Goal: Find specific page/section: Find specific page/section

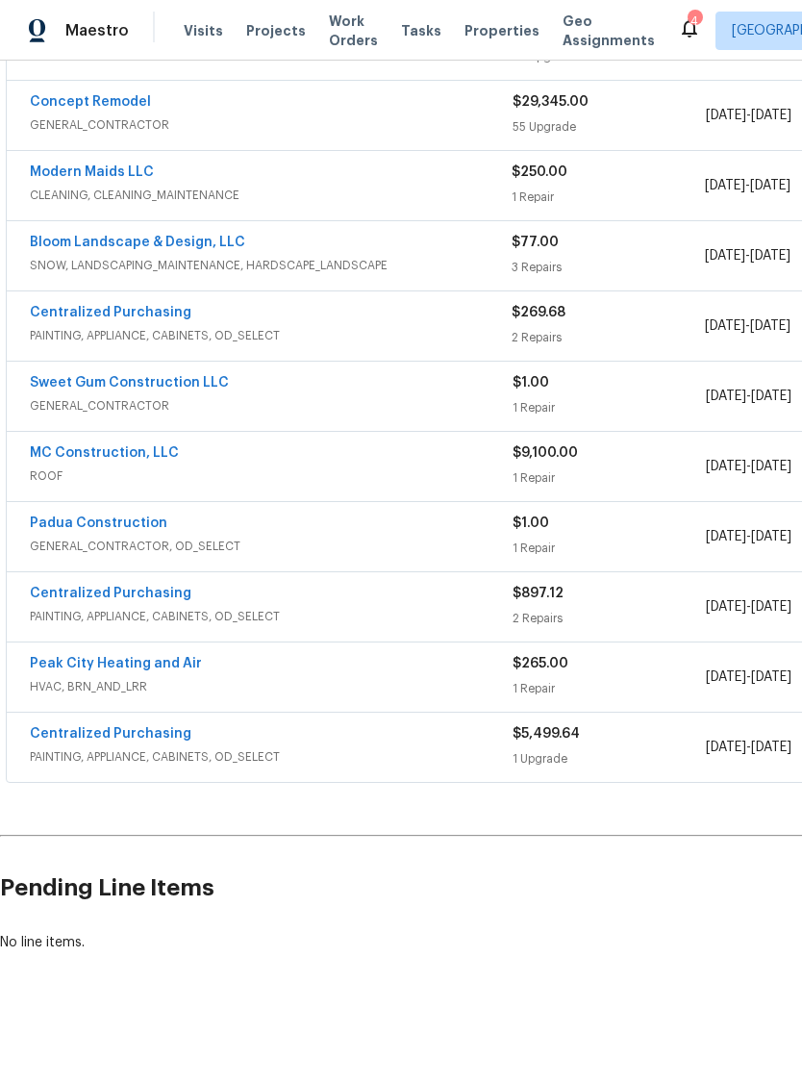
scroll to position [490, 0]
click at [213, 597] on div "Centralized Purchasing" at bounding box center [271, 595] width 483 height 23
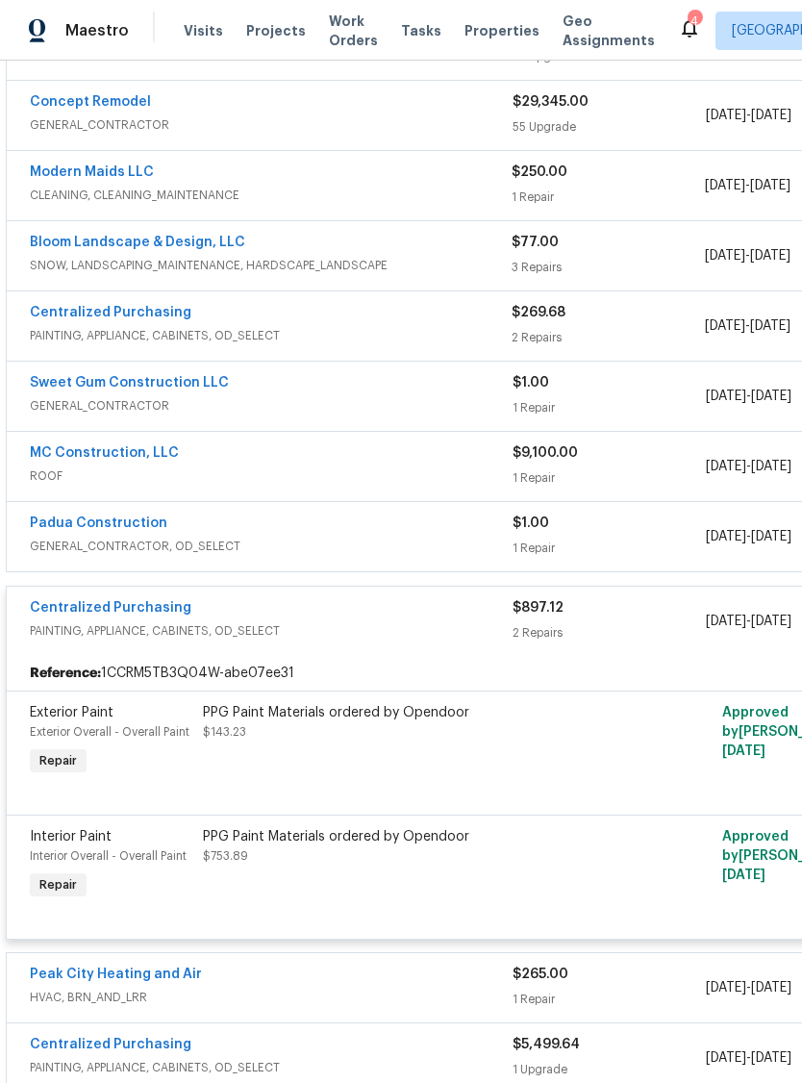
click at [404, 604] on div "Centralized Purchasing" at bounding box center [271, 609] width 483 height 23
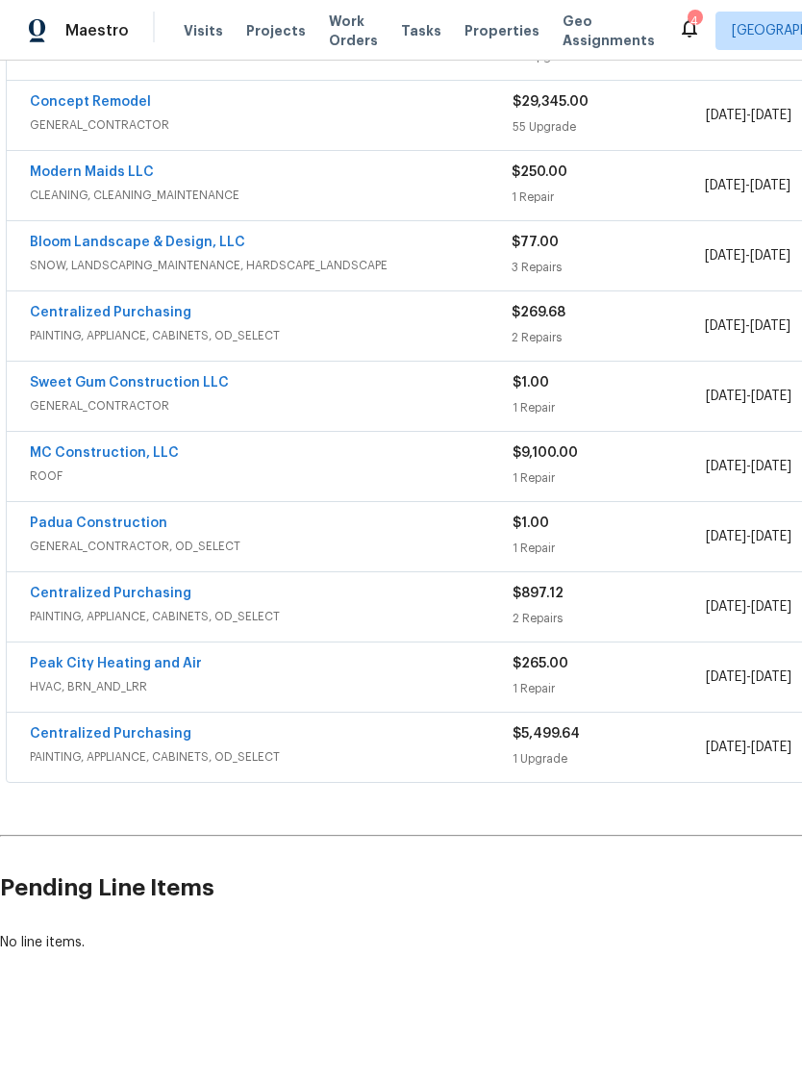
click at [327, 745] on div "Centralized Purchasing" at bounding box center [271, 735] width 483 height 23
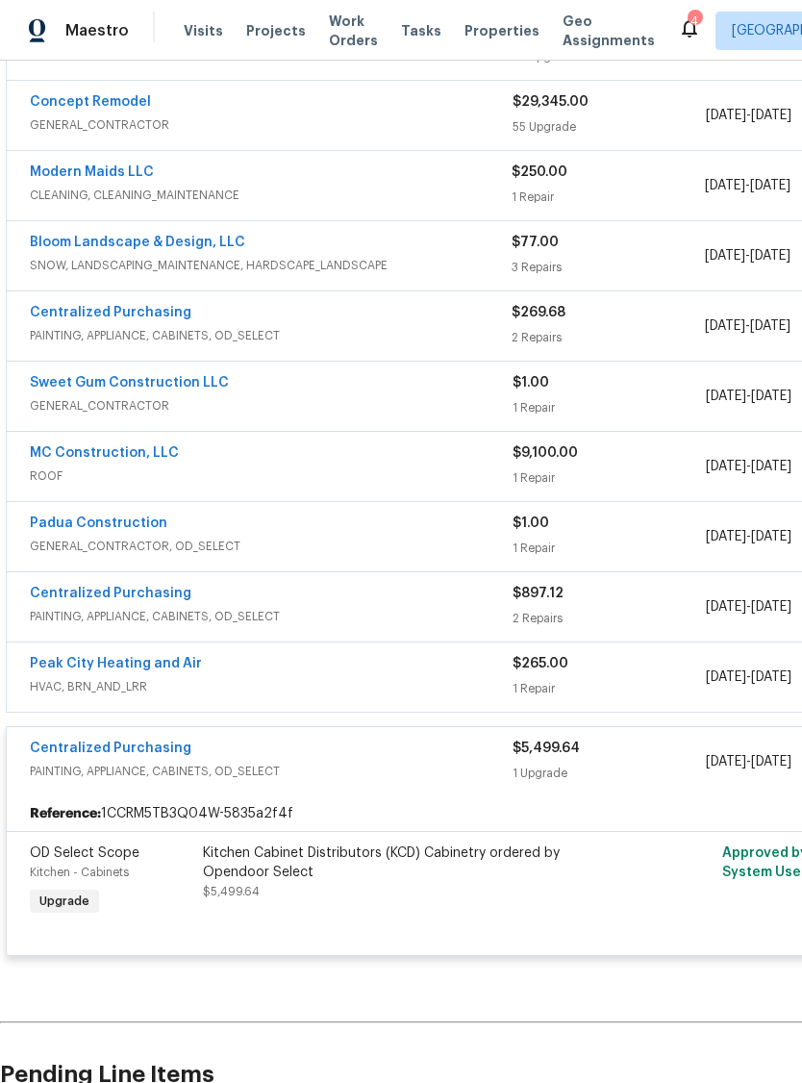
click at [417, 748] on div "Centralized Purchasing" at bounding box center [271, 750] width 483 height 23
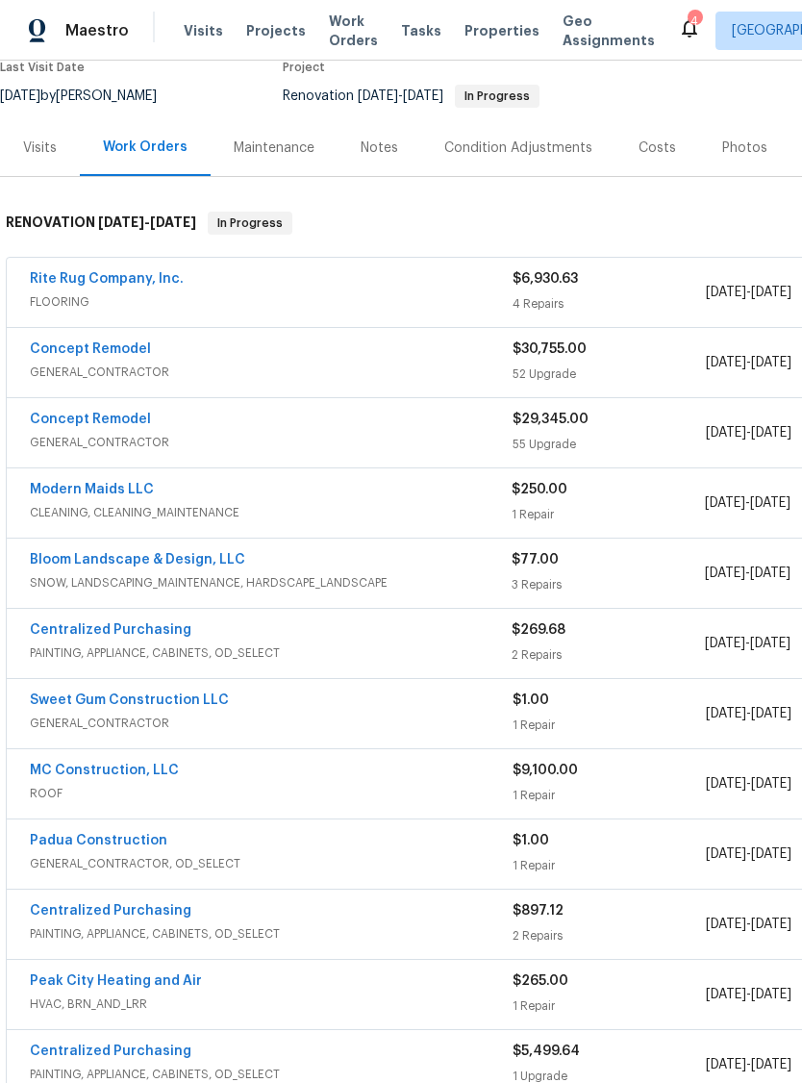
scroll to position [172, 0]
click at [401, 844] on div "Padua Construction" at bounding box center [271, 842] width 483 height 23
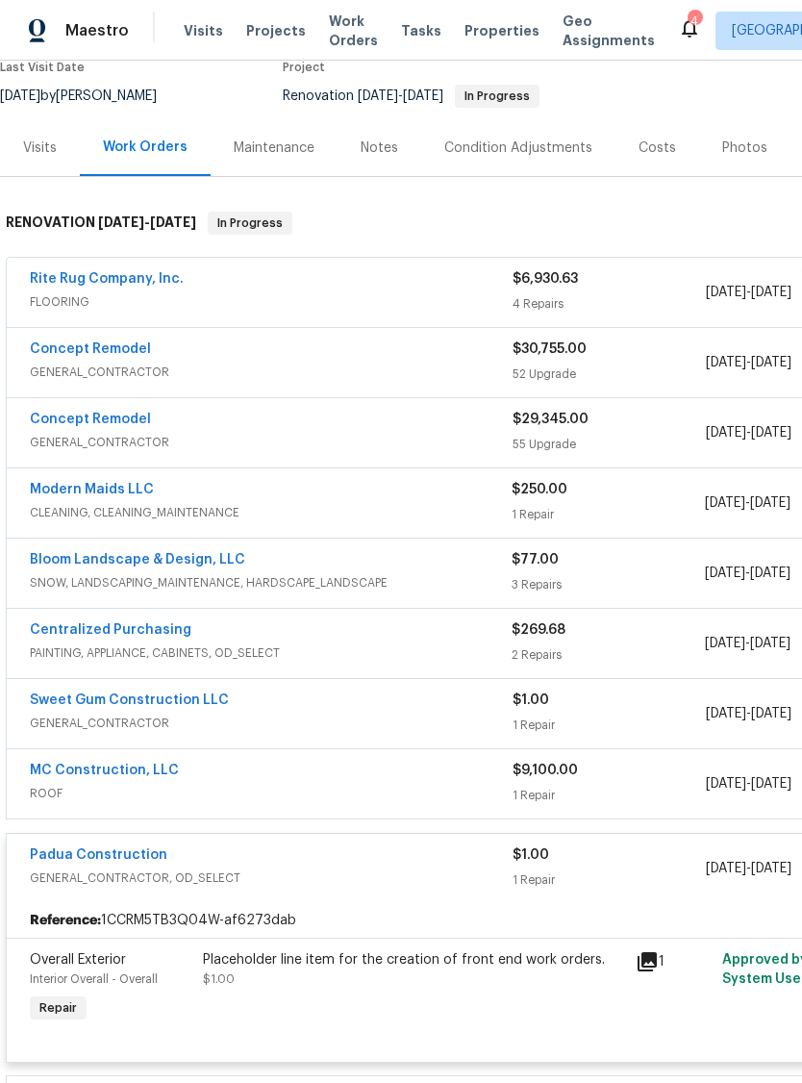
click at [421, 861] on div "Padua Construction" at bounding box center [271, 856] width 483 height 23
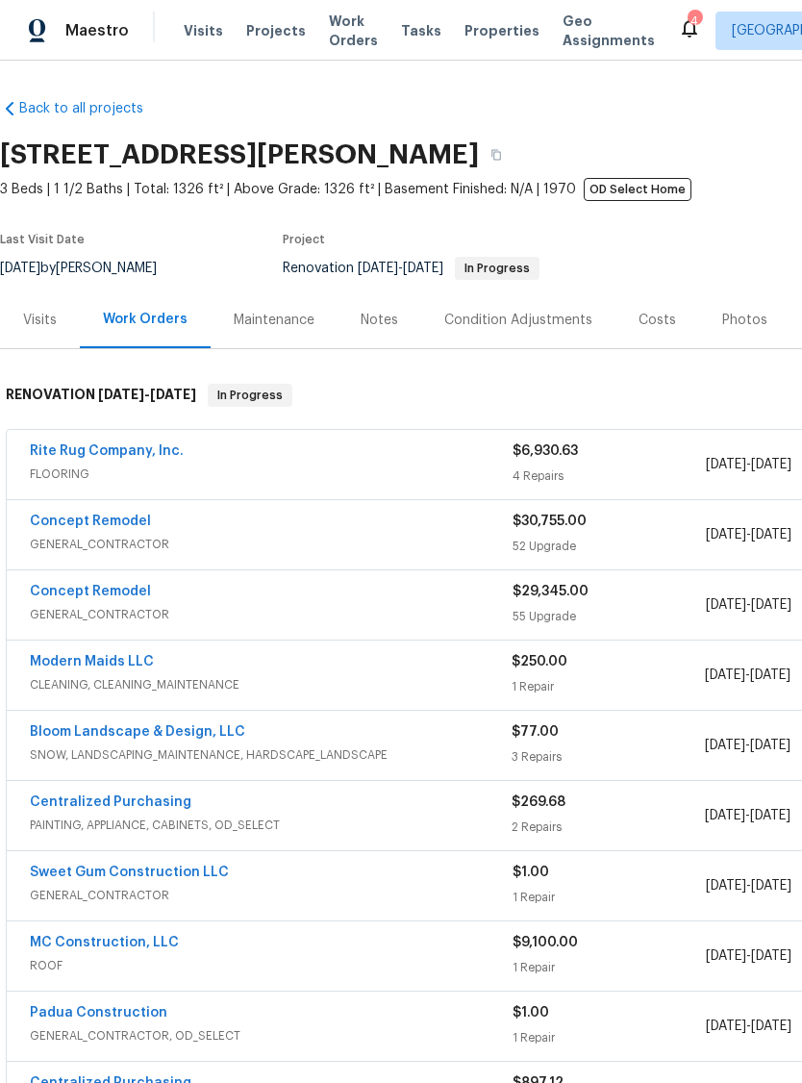
scroll to position [0, 0]
click at [38, 314] on div "Visits" at bounding box center [40, 320] width 34 height 19
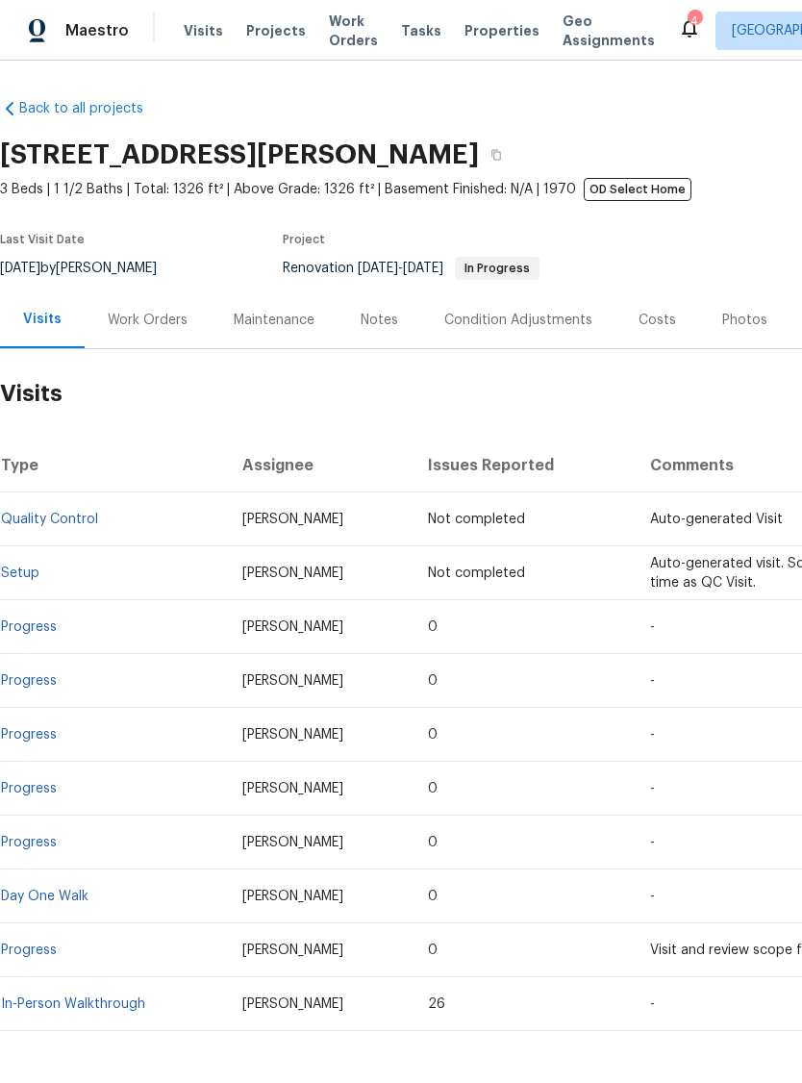
click at [525, 315] on div "Condition Adjustments" at bounding box center [518, 320] width 148 height 19
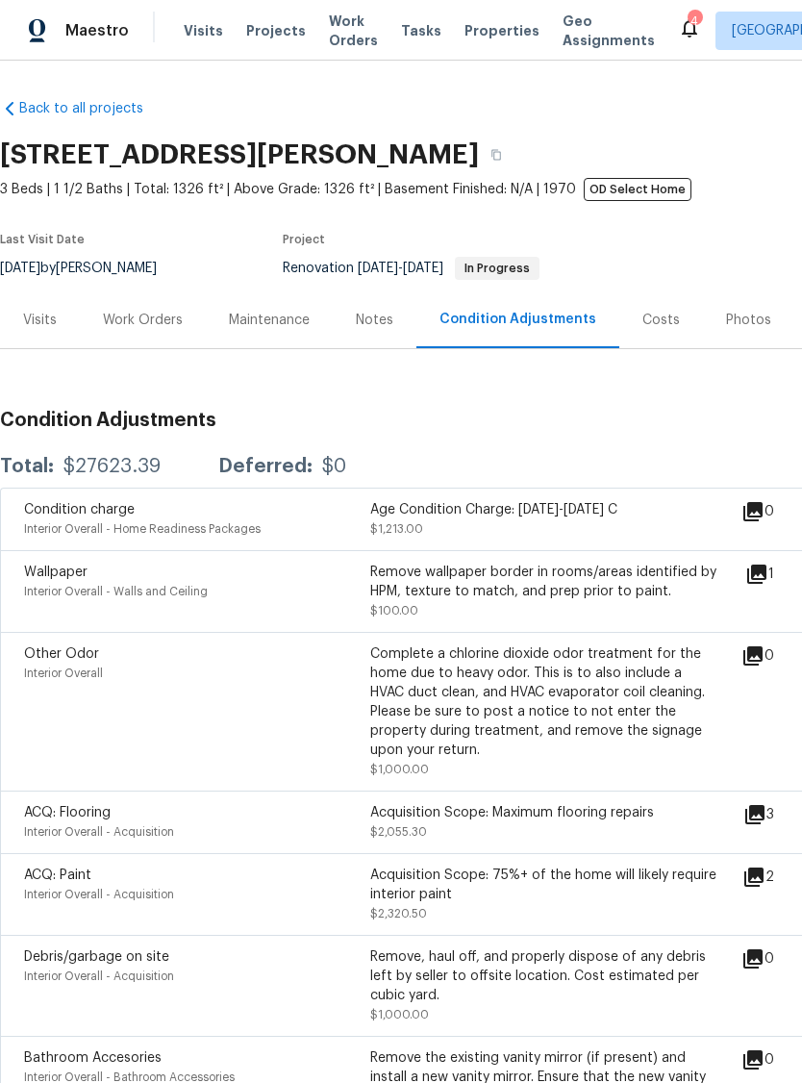
click at [767, 571] on icon at bounding box center [756, 574] width 19 height 19
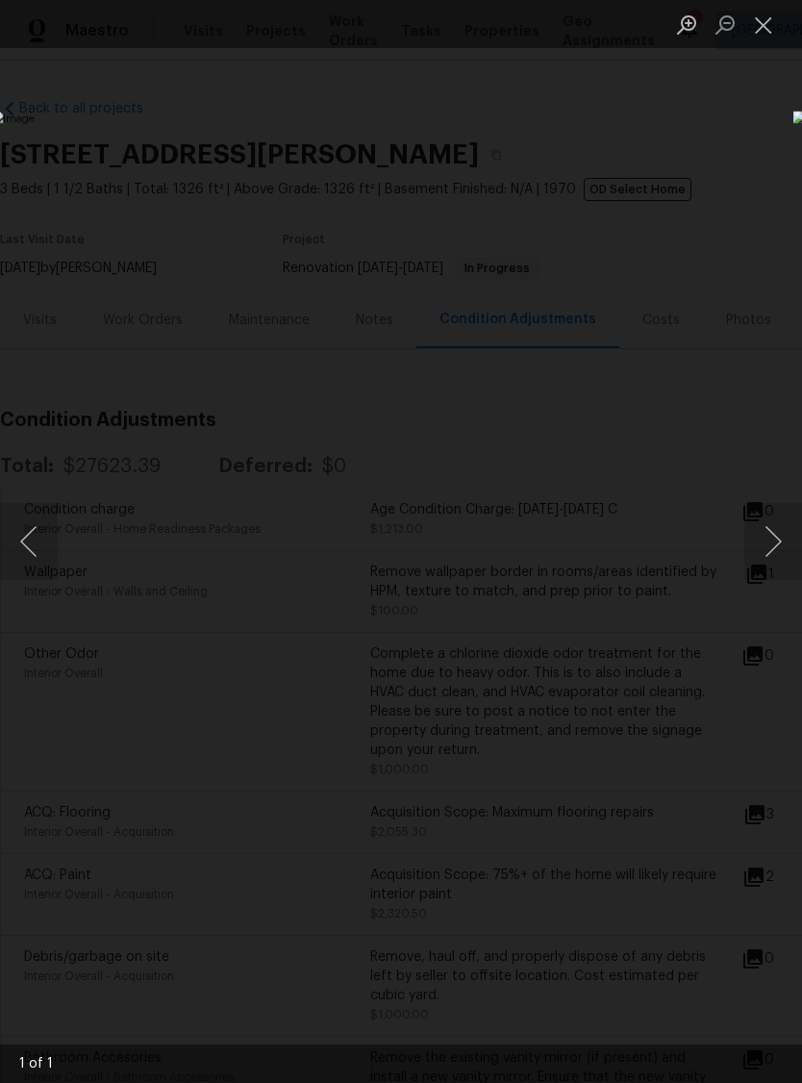
click at [766, 28] on button "Close lightbox" at bounding box center [763, 25] width 38 height 34
